Goal: Information Seeking & Learning: Understand process/instructions

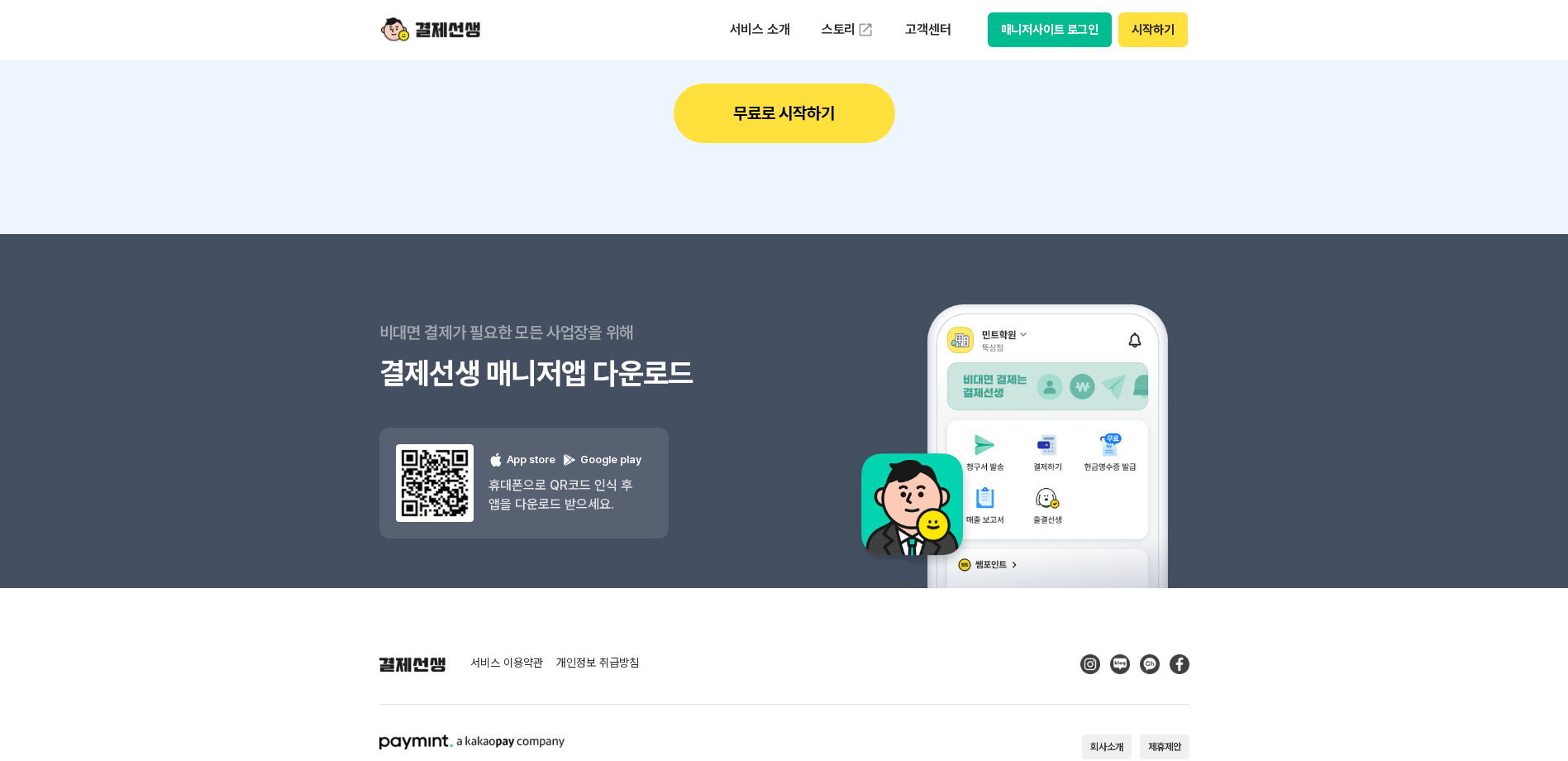
scroll to position [14892, 0]
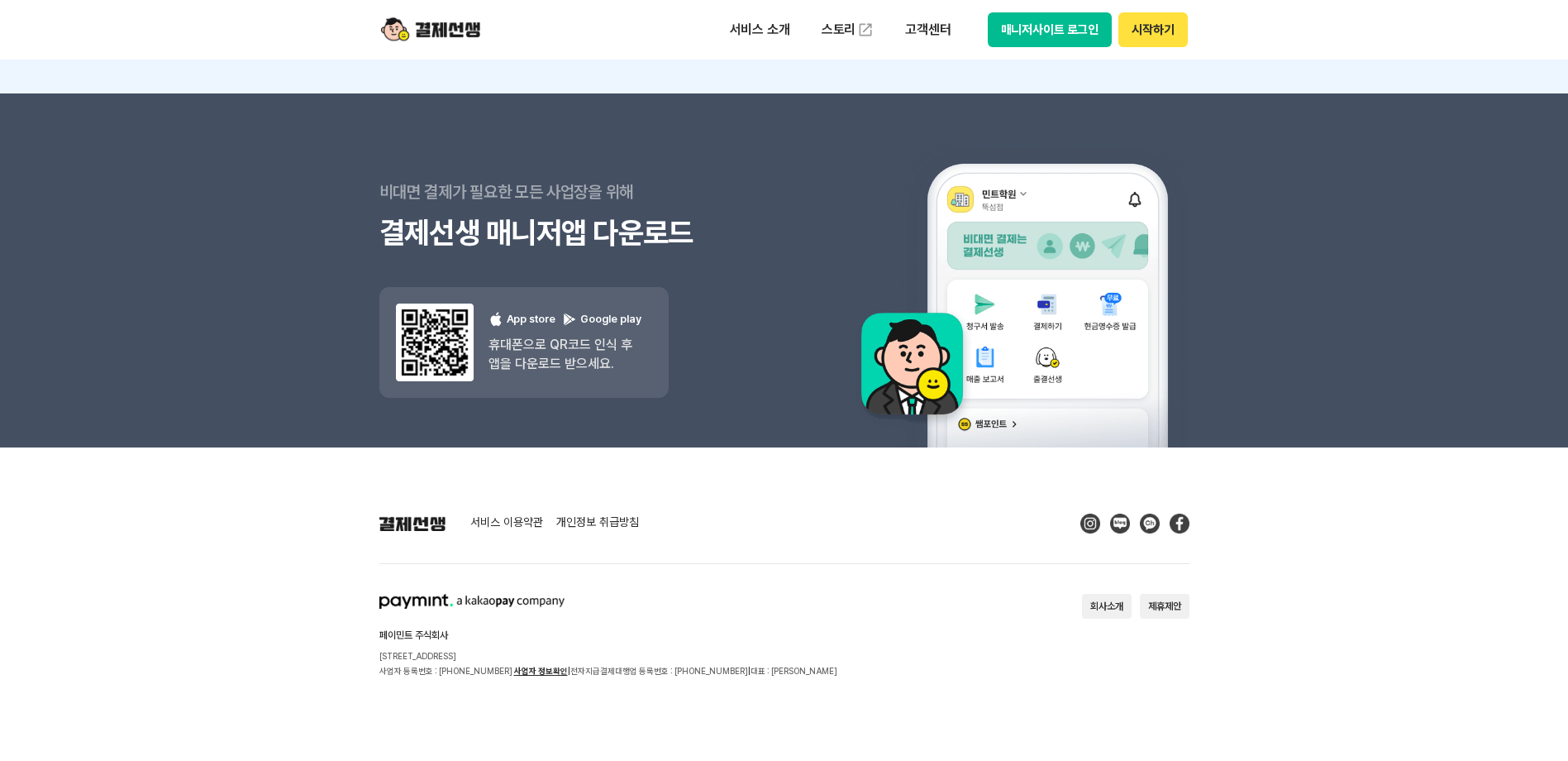
click at [605, 525] on link "개인정보 취급방침" at bounding box center [597, 523] width 82 height 15
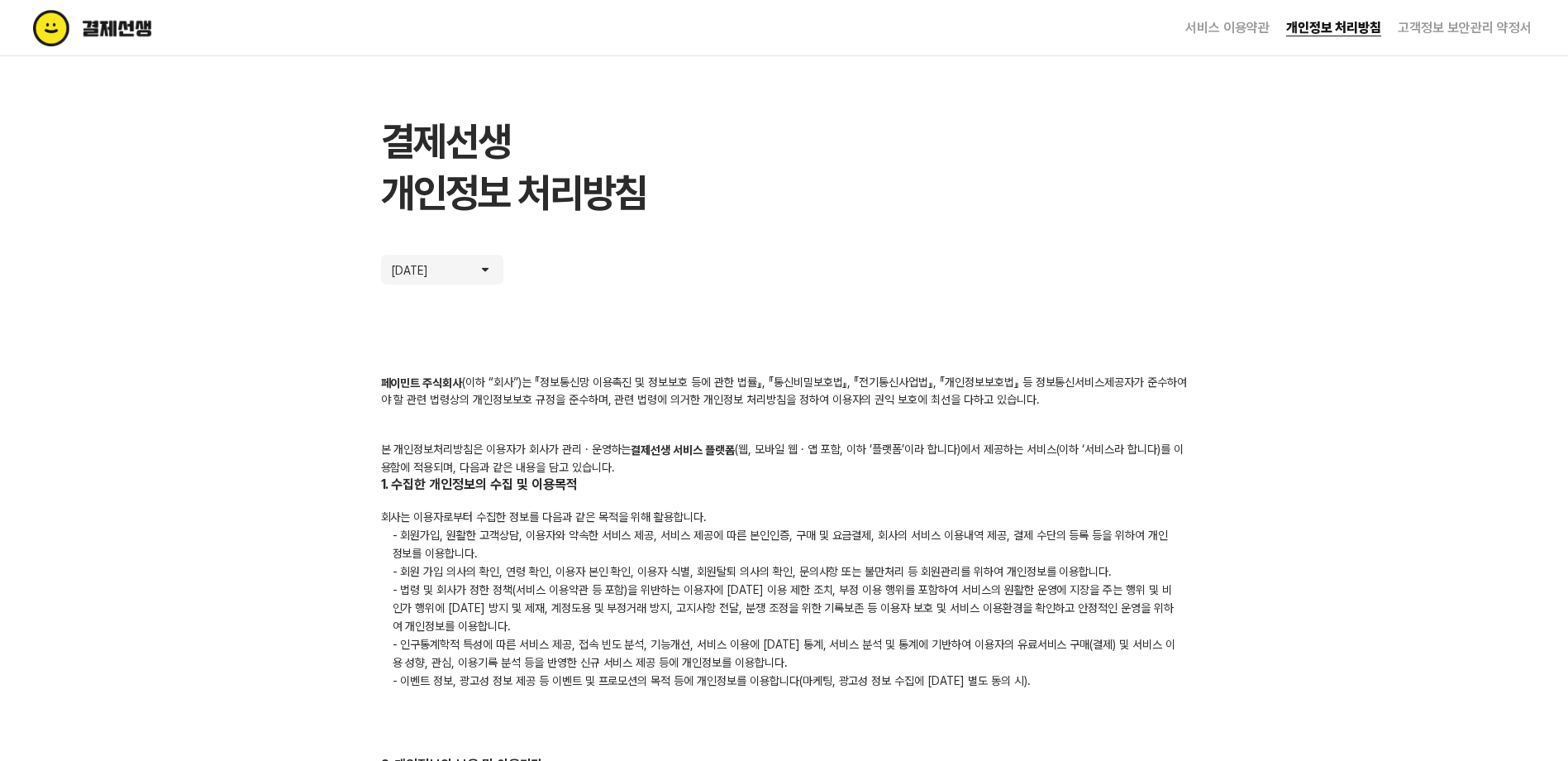
click at [1245, 30] on link "서비스 이용약관" at bounding box center [1227, 28] width 84 height 16
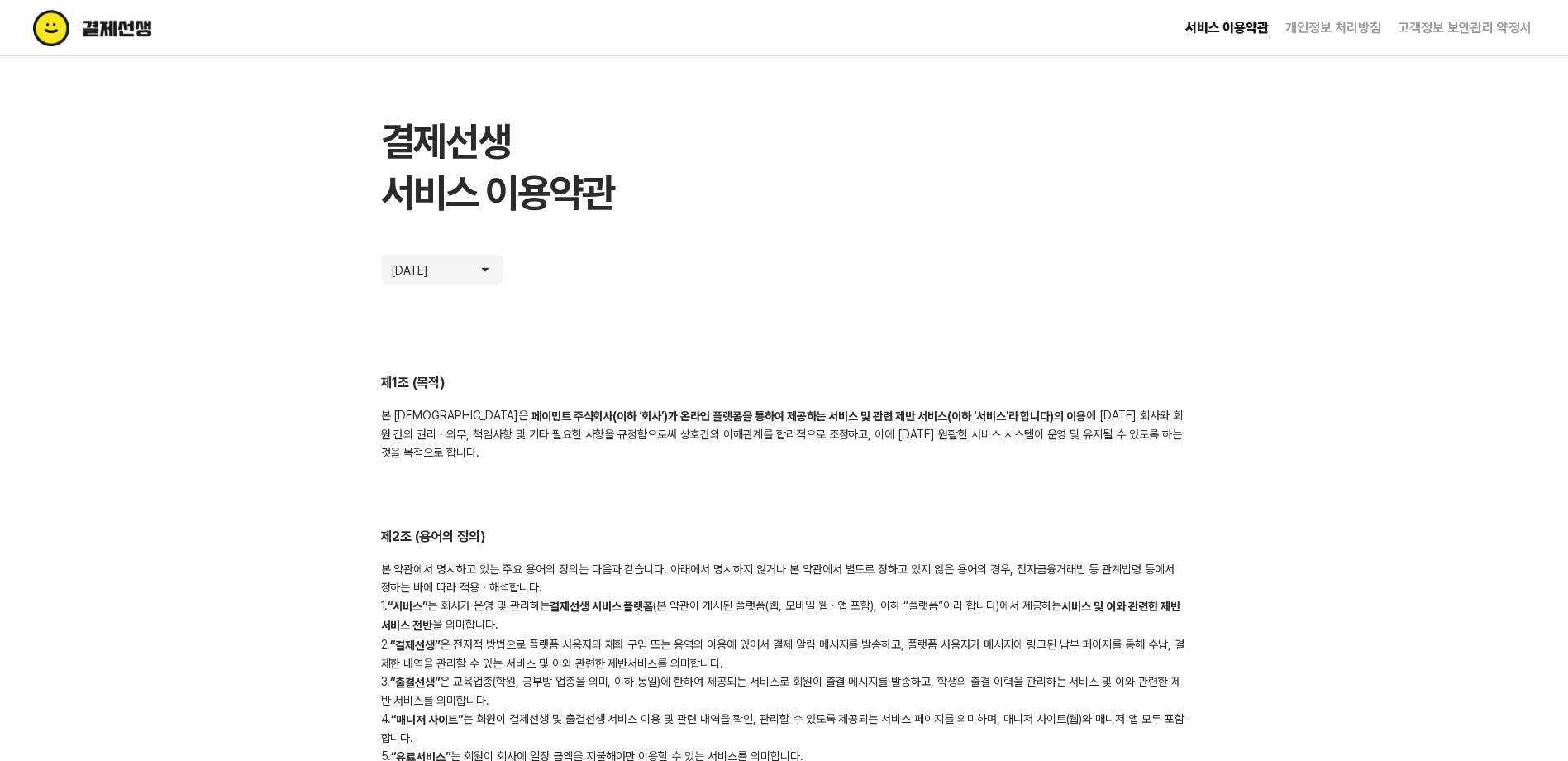
click at [1493, 25] on link "고객정보 보안관리 약정서" at bounding box center [1465, 28] width 134 height 16
